Goal: Information Seeking & Learning: Learn about a topic

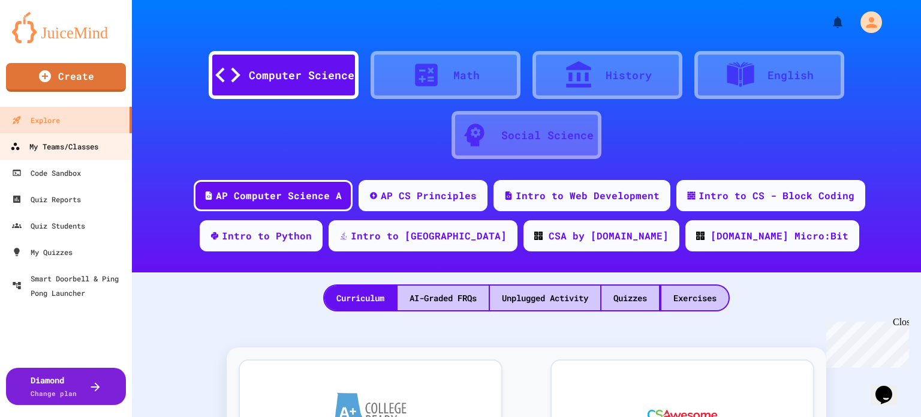
click at [71, 143] on div "My Teams/Classes" at bounding box center [54, 146] width 88 height 15
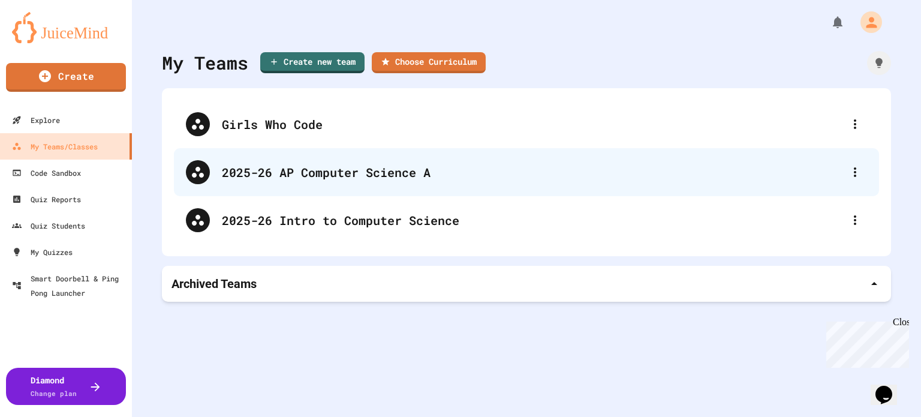
click at [338, 179] on div "2025-26 AP Computer Science A" at bounding box center [532, 172] width 621 height 18
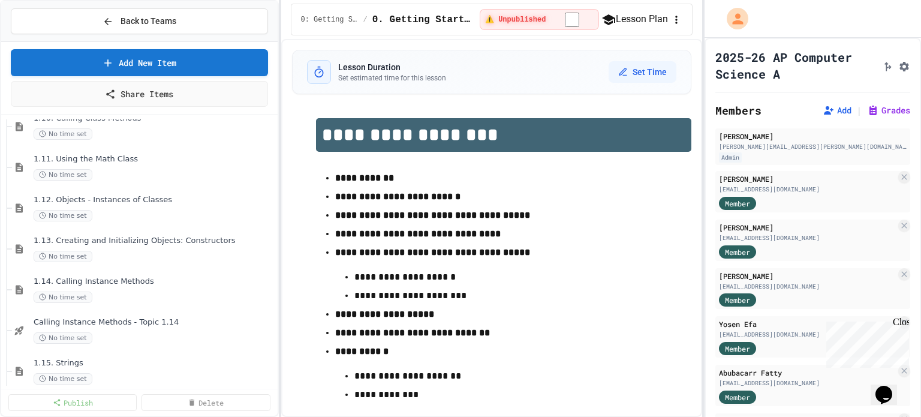
scroll to position [719, 0]
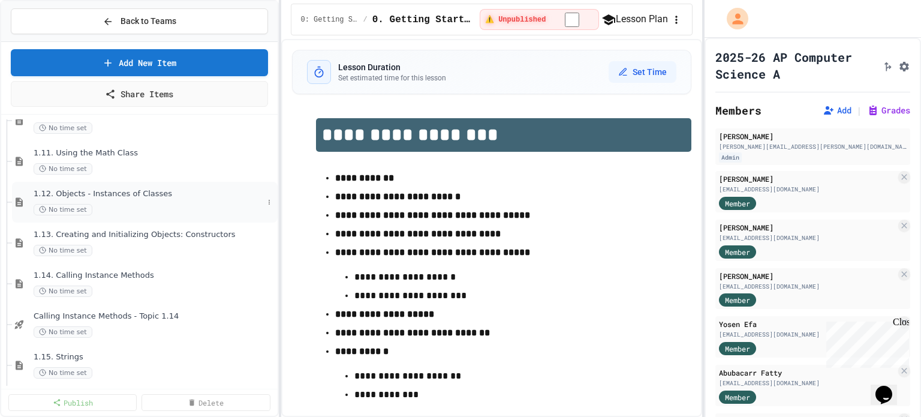
click at [126, 201] on div "1.12. Objects - Instances of Classes No time set" at bounding box center [149, 202] width 230 height 26
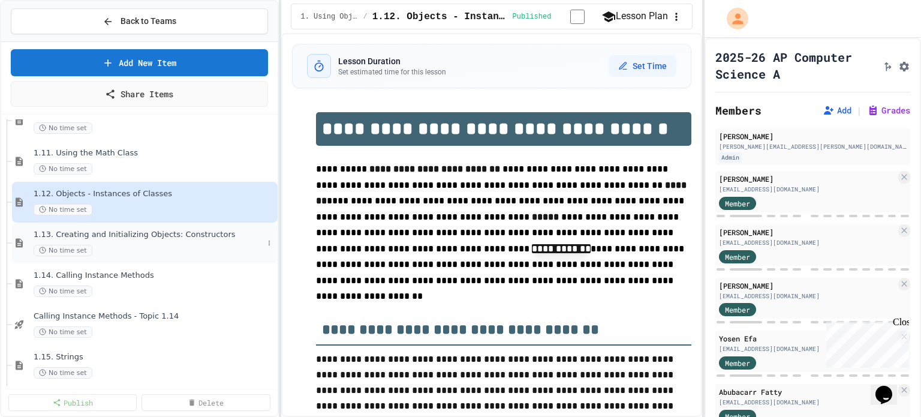
click at [161, 237] on span "1.13. Creating and Initializing Objects: Constructors" at bounding box center [149, 235] width 230 height 10
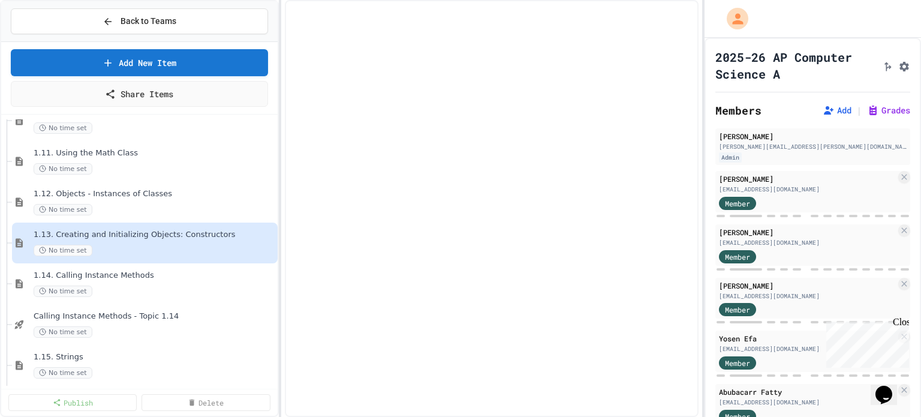
select select "***"
